Goal: Complete application form: Complete application form

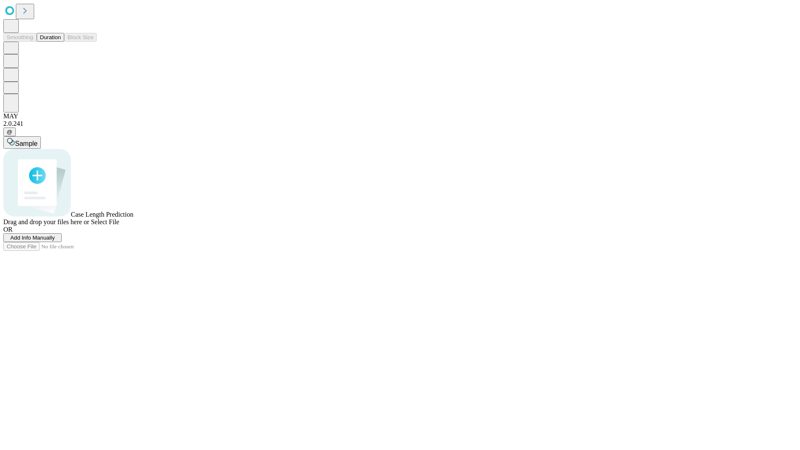
click at [61, 42] on button "Duration" at bounding box center [51, 37] width 28 height 9
click at [55, 241] on span "Add Info Manually" at bounding box center [32, 238] width 45 height 6
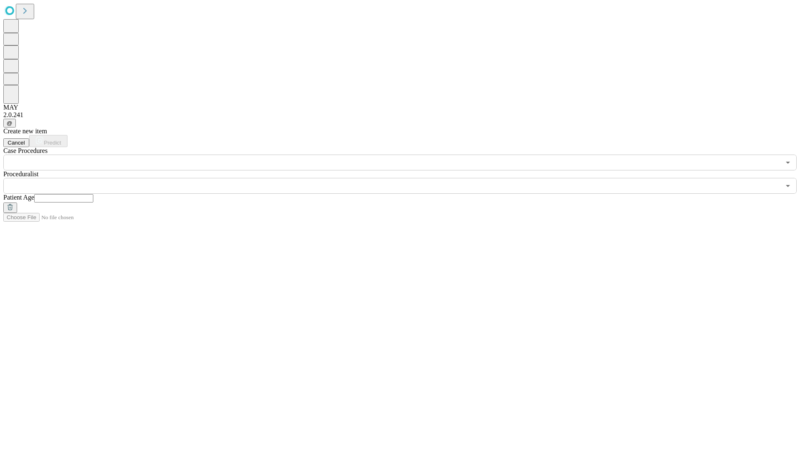
click at [93, 194] on input "text" at bounding box center [63, 198] width 59 height 8
type input "*"
click at [406, 178] on input "text" at bounding box center [391, 186] width 777 height 16
